Goal: Task Accomplishment & Management: Use online tool/utility

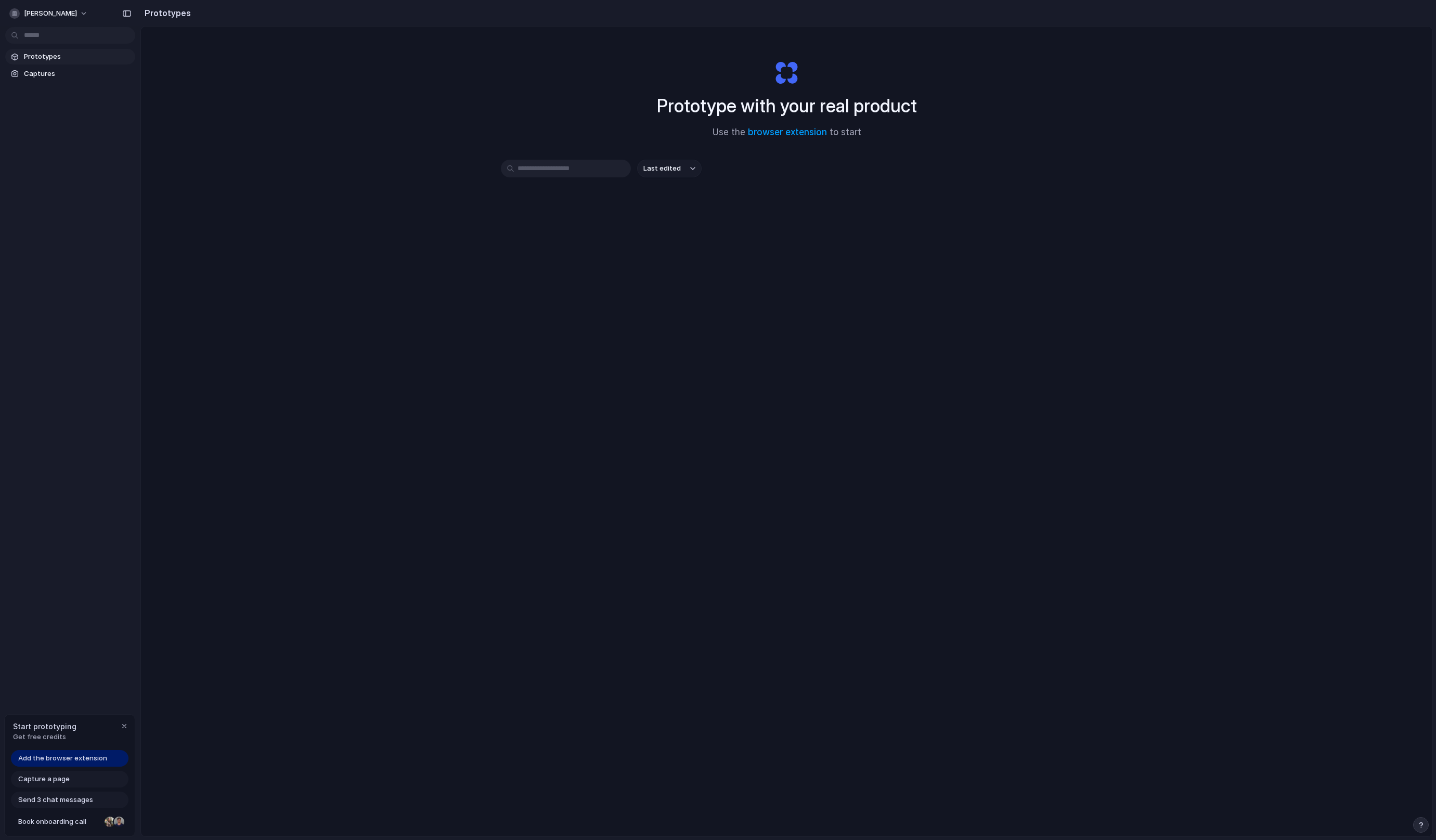
drag, startPoint x: 768, startPoint y: 449, endPoint x: 764, endPoint y: 458, distance: 9.8
click at [768, 449] on div "Prototype with your real product Use the browser extension to start Last edited" at bounding box center [787, 459] width 1291 height 865
drag, startPoint x: 588, startPoint y: 256, endPoint x: 582, endPoint y: 264, distance: 10.0
click at [588, 256] on div "Prototype with your real product Use the browser extension to start Last edited" at bounding box center [787, 459] width 1291 height 865
click at [83, 760] on span "Add the browser extension" at bounding box center [62, 758] width 88 height 11
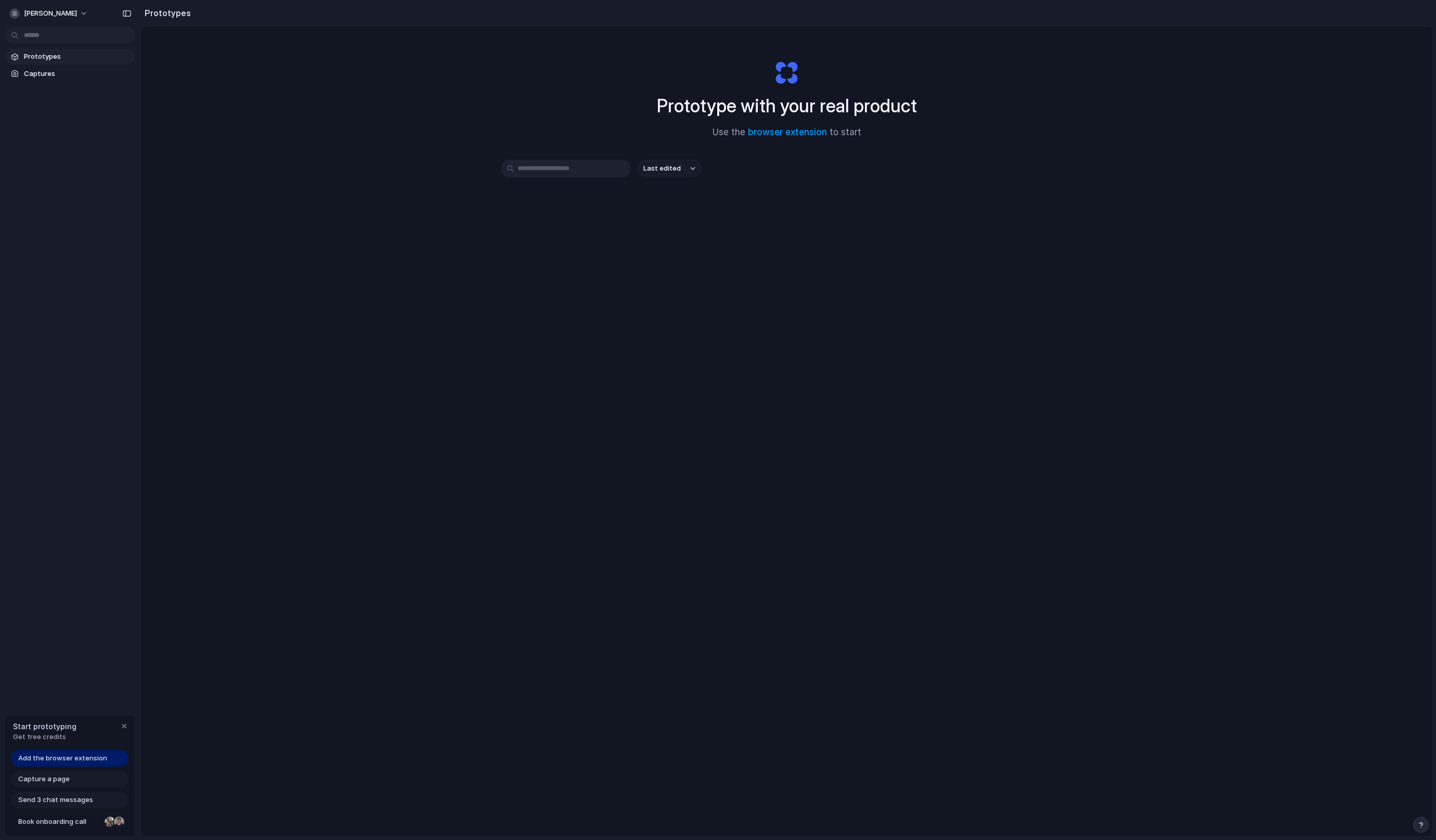
click at [65, 756] on span "Add the browser extension" at bounding box center [62, 758] width 88 height 11
click at [46, 759] on span "Add the browser extension" at bounding box center [62, 758] width 88 height 11
click at [60, 782] on span "Capture a page" at bounding box center [44, 779] width 52 height 11
click at [552, 433] on div "Prototype with your real product Use the browser extension to start Last edited" at bounding box center [787, 459] width 1291 height 865
click at [101, 754] on span "Add the browser extension" at bounding box center [62, 758] width 88 height 11
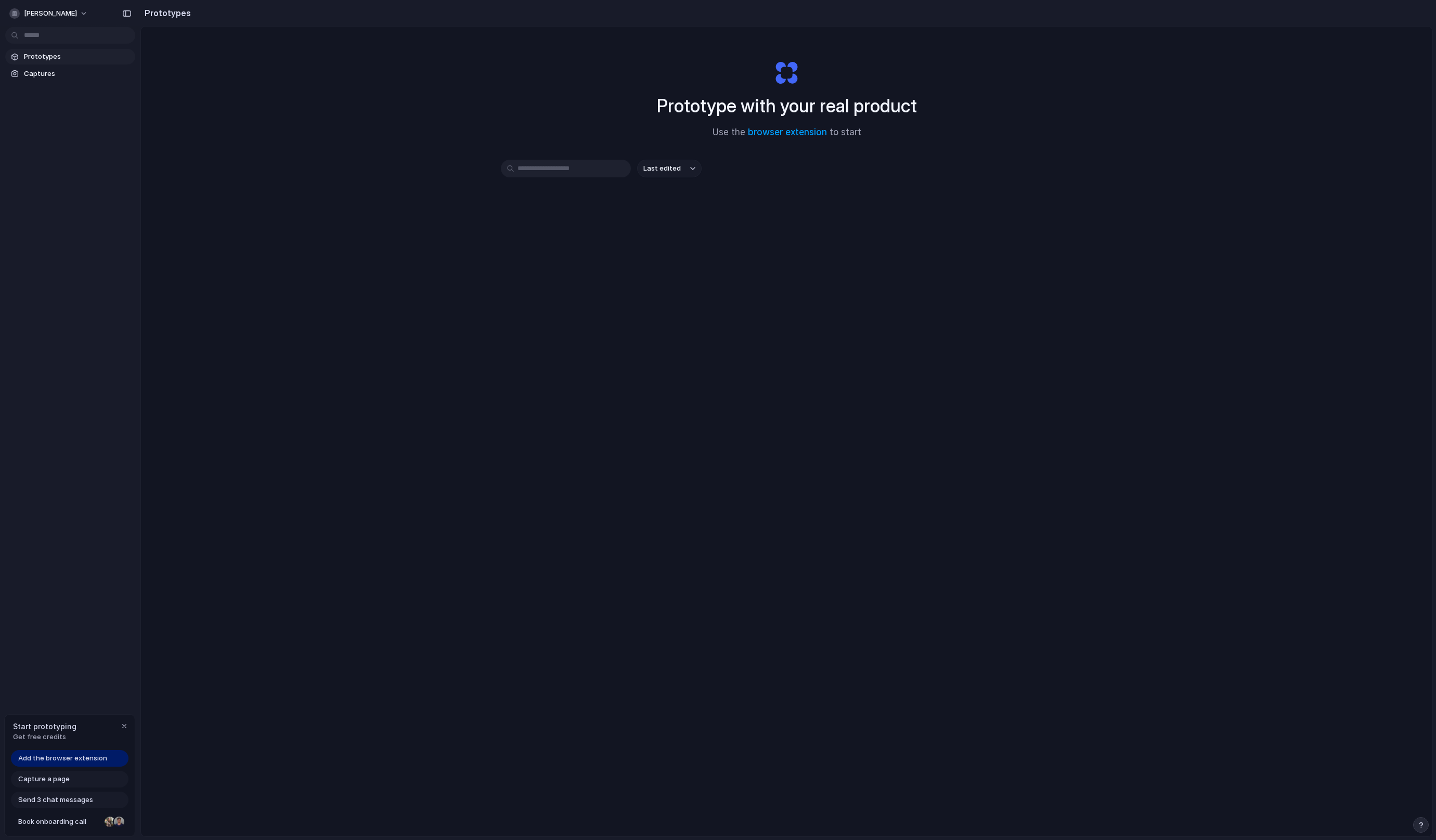
click at [95, 756] on span "Add the browser extension" at bounding box center [62, 758] width 88 height 11
click at [125, 723] on div "button" at bounding box center [124, 726] width 9 height 9
click at [1397, 18] on section "Prototypes" at bounding box center [787, 13] width 1293 height 26
click at [760, 132] on link "browser extension" at bounding box center [787, 132] width 79 height 11
